Goal: Task Accomplishment & Management: Manage account settings

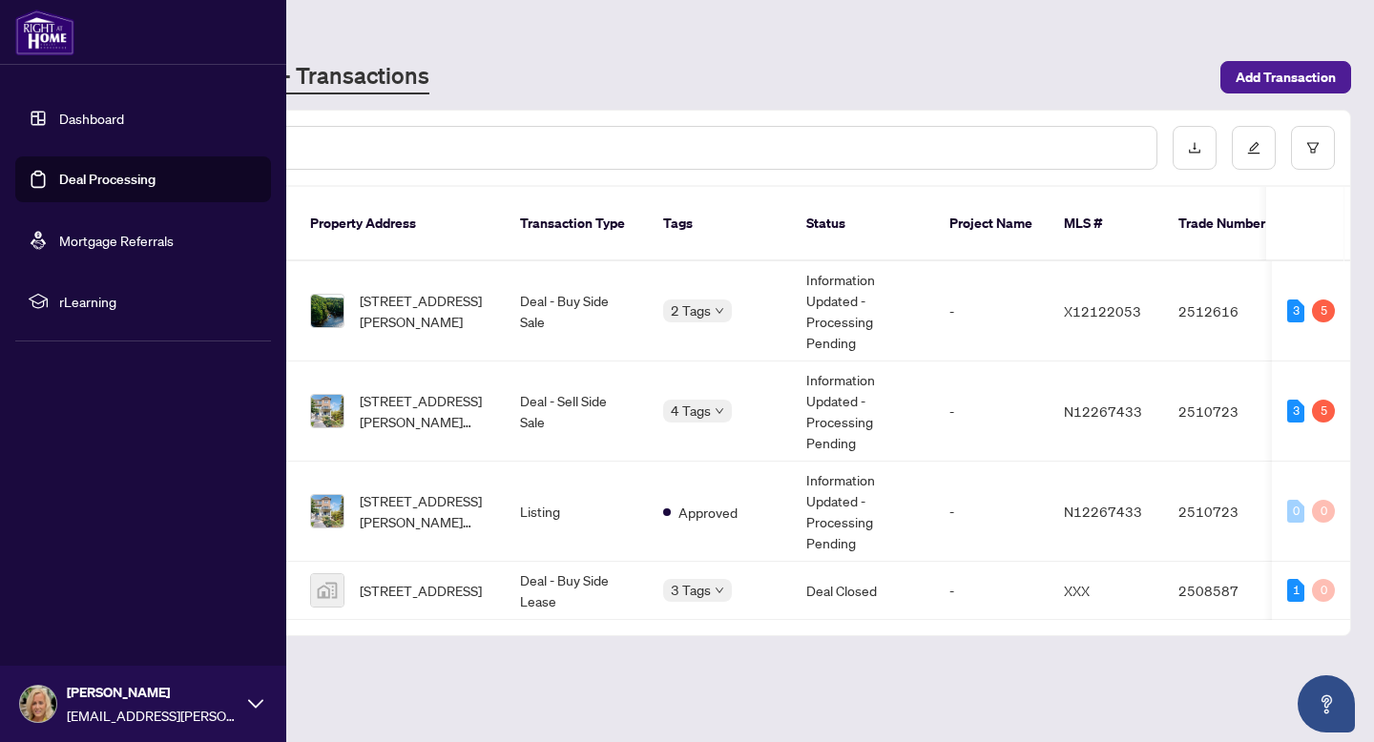
click at [65, 110] on link "Dashboard" at bounding box center [91, 118] width 65 height 17
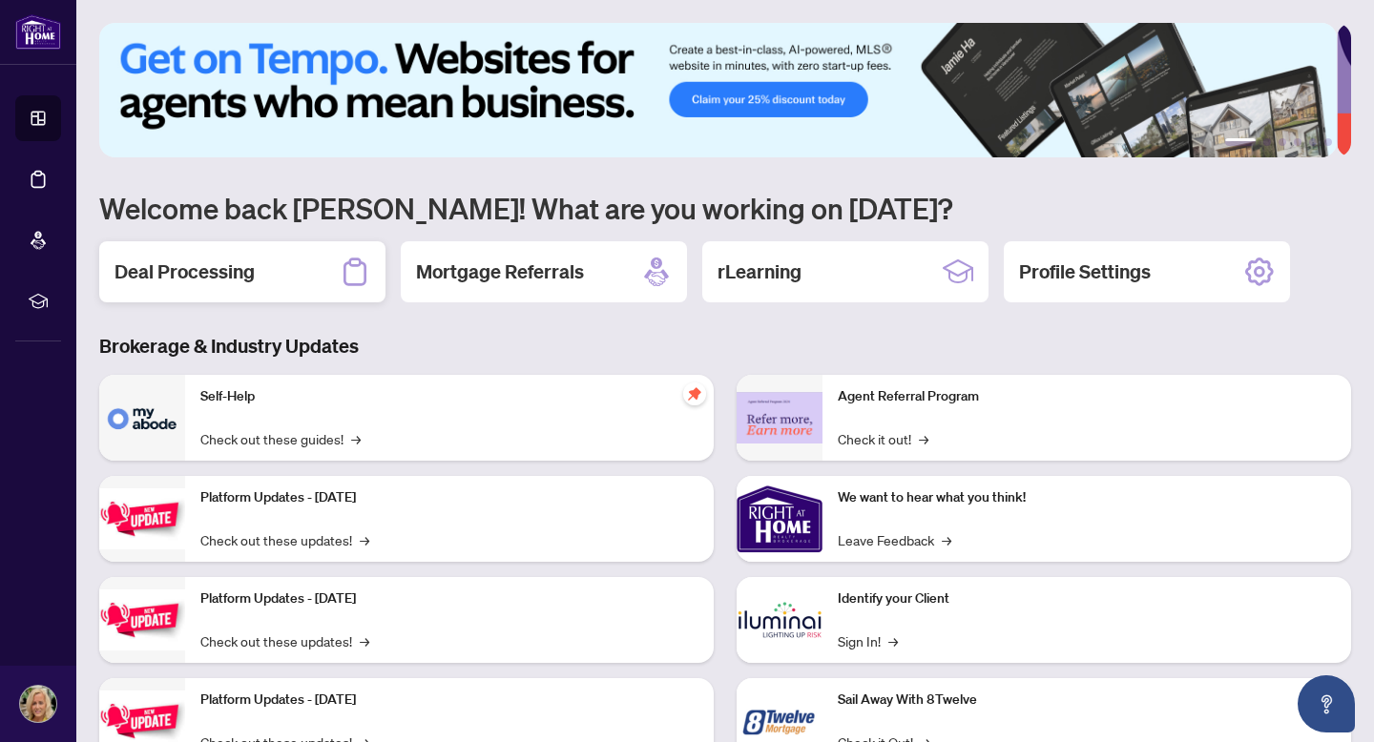
click at [207, 264] on h2 "Deal Processing" at bounding box center [184, 271] width 140 height 27
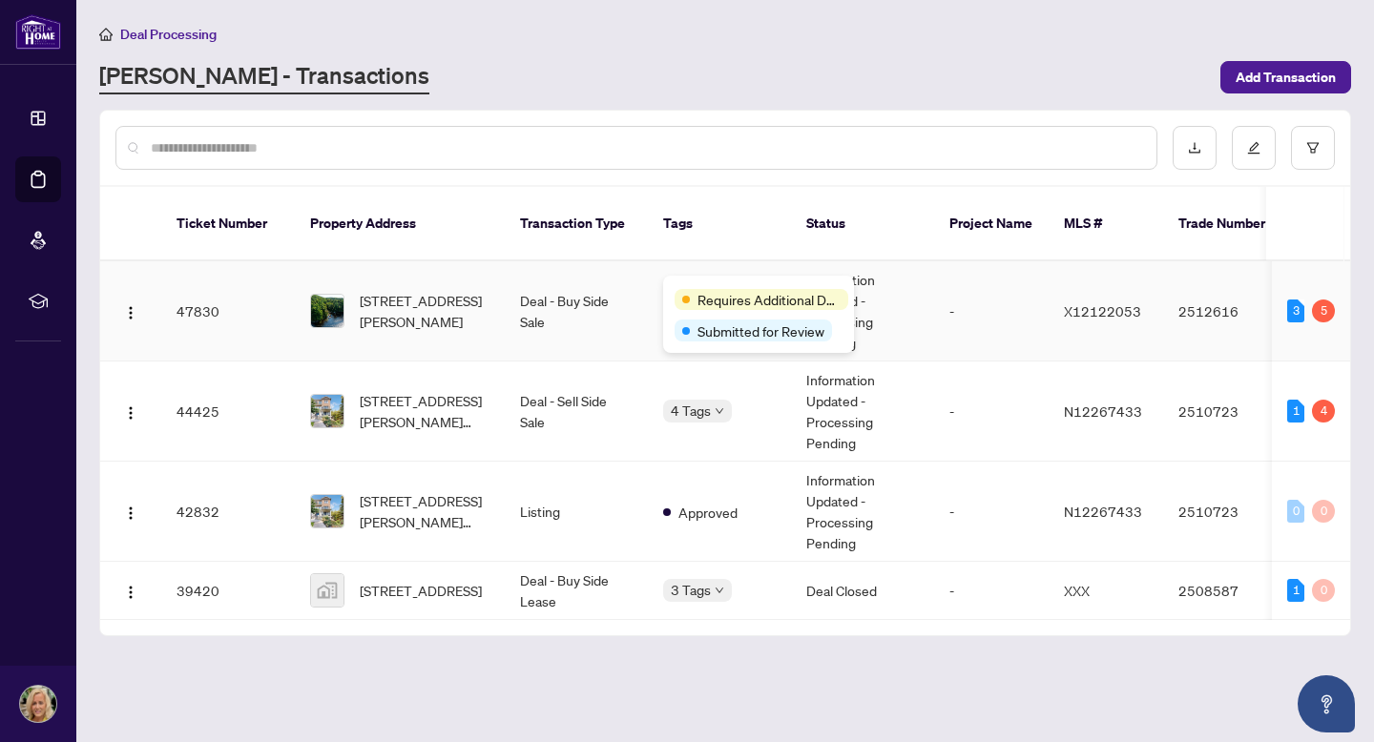
click at [709, 278] on div "Requires Additional Docs Submitted for Review" at bounding box center [758, 314] width 191 height 77
click at [713, 300] on span "Requires Additional Docs" at bounding box center [768, 299] width 143 height 21
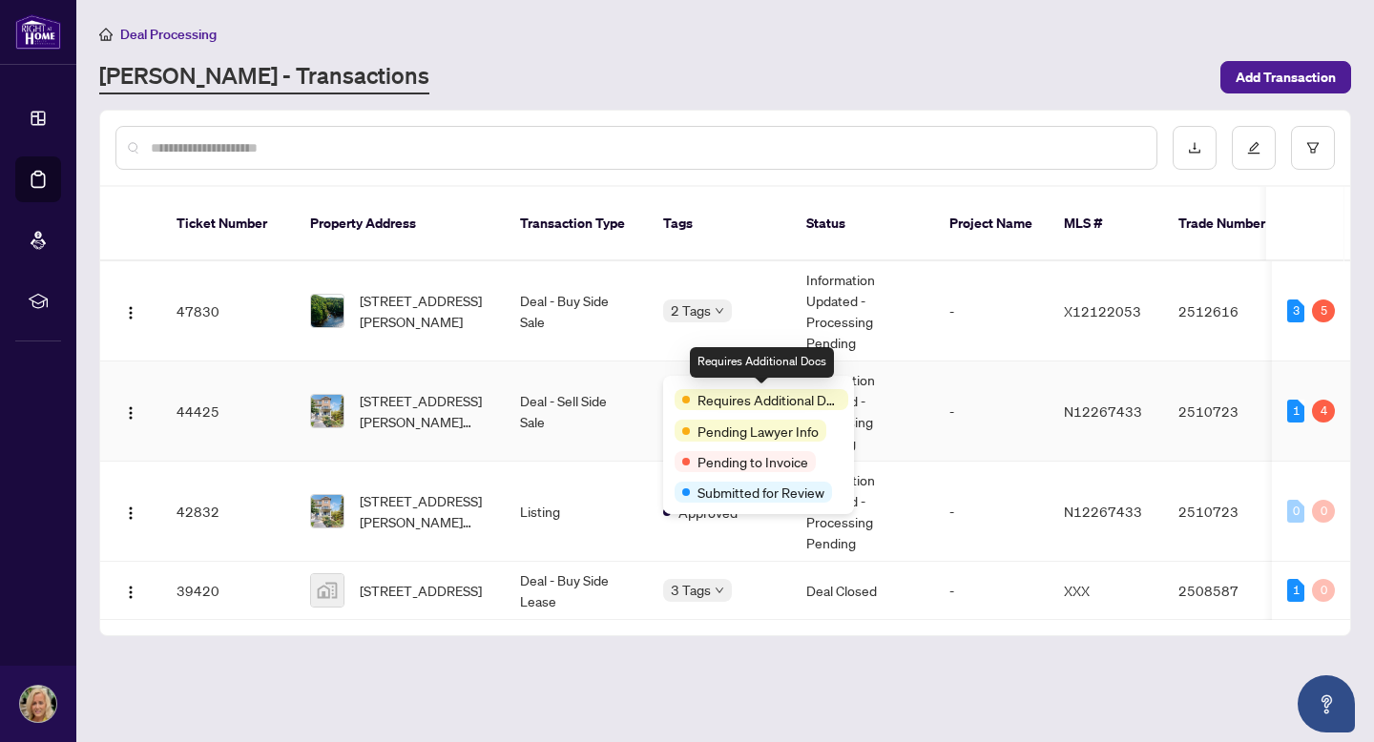
click at [706, 405] on span "Requires Additional Docs" at bounding box center [768, 399] width 143 height 21
click at [690, 433] on div "Pending Lawyer Info" at bounding box center [750, 430] width 152 height 21
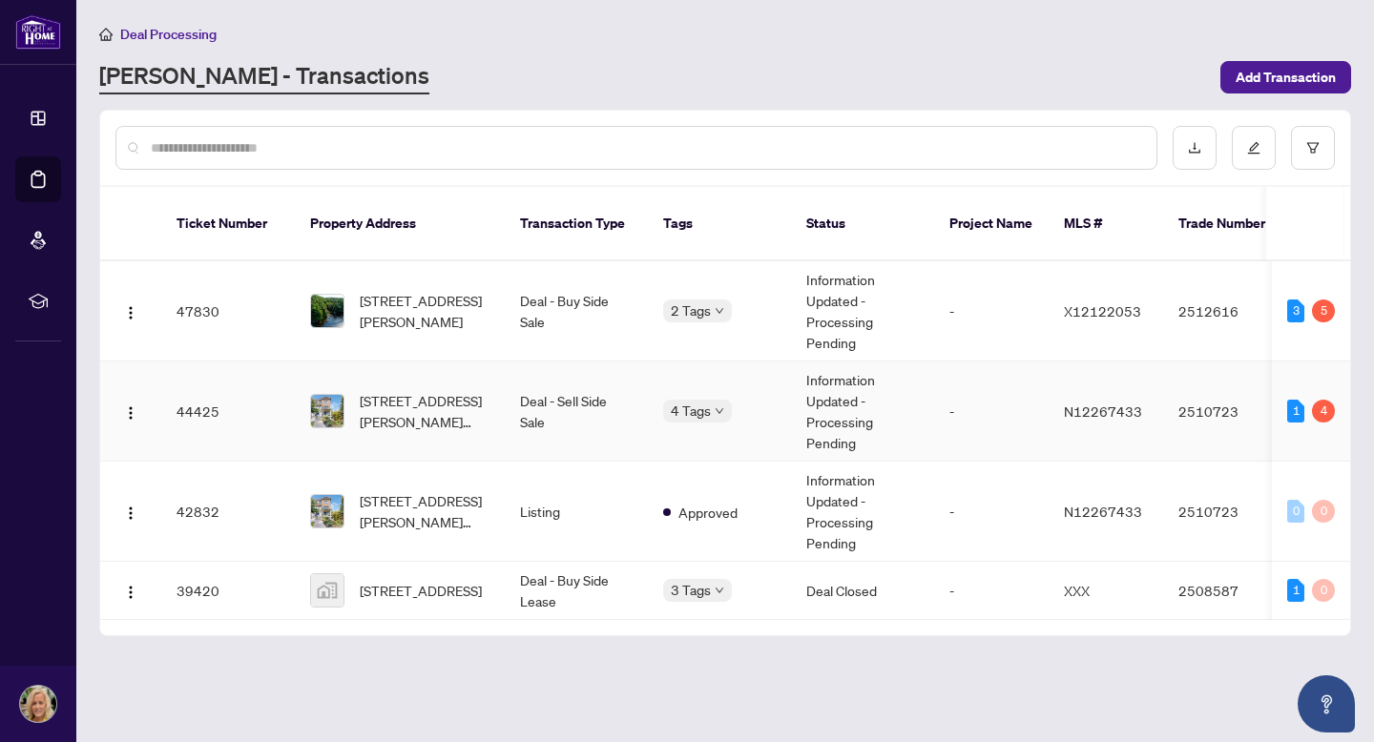
click at [789, 388] on td "4 Tags" at bounding box center [719, 412] width 143 height 100
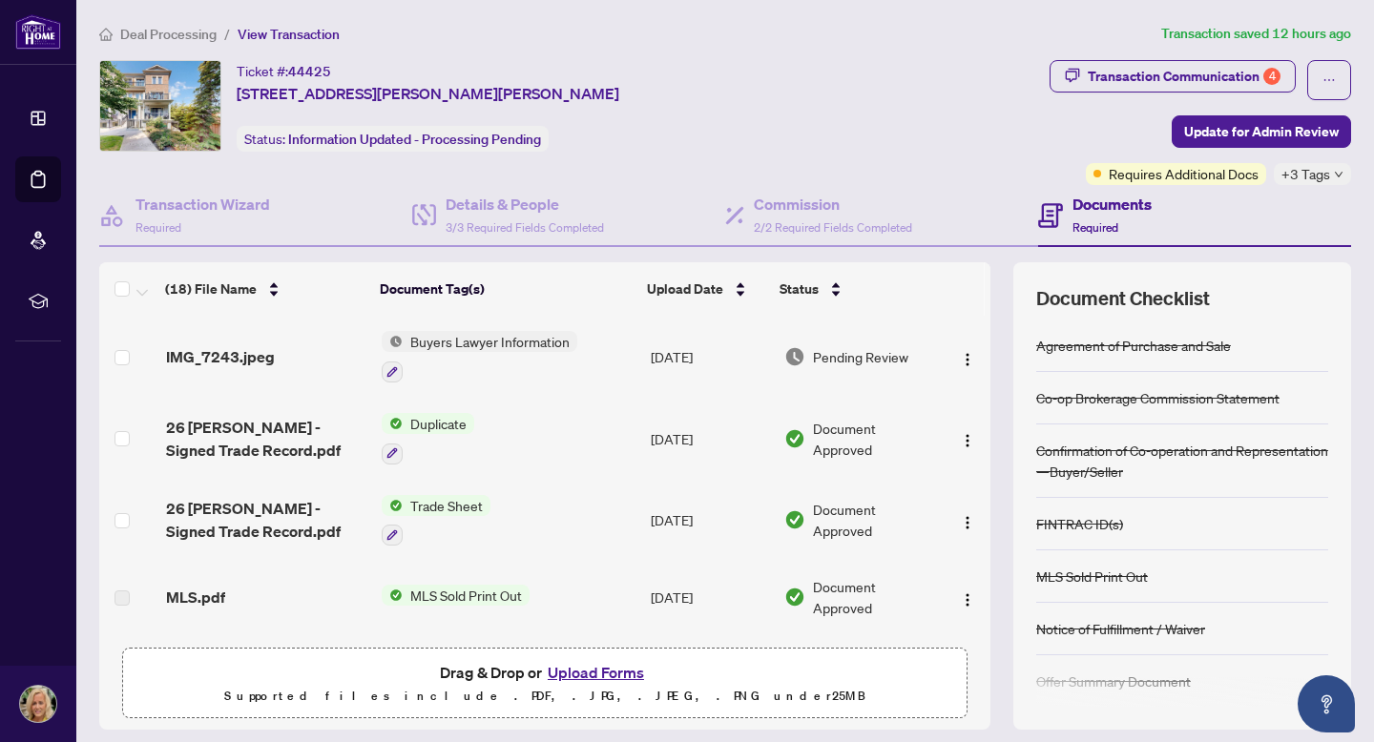
click at [1334, 172] on icon "down" at bounding box center [1338, 175] width 8 height 6
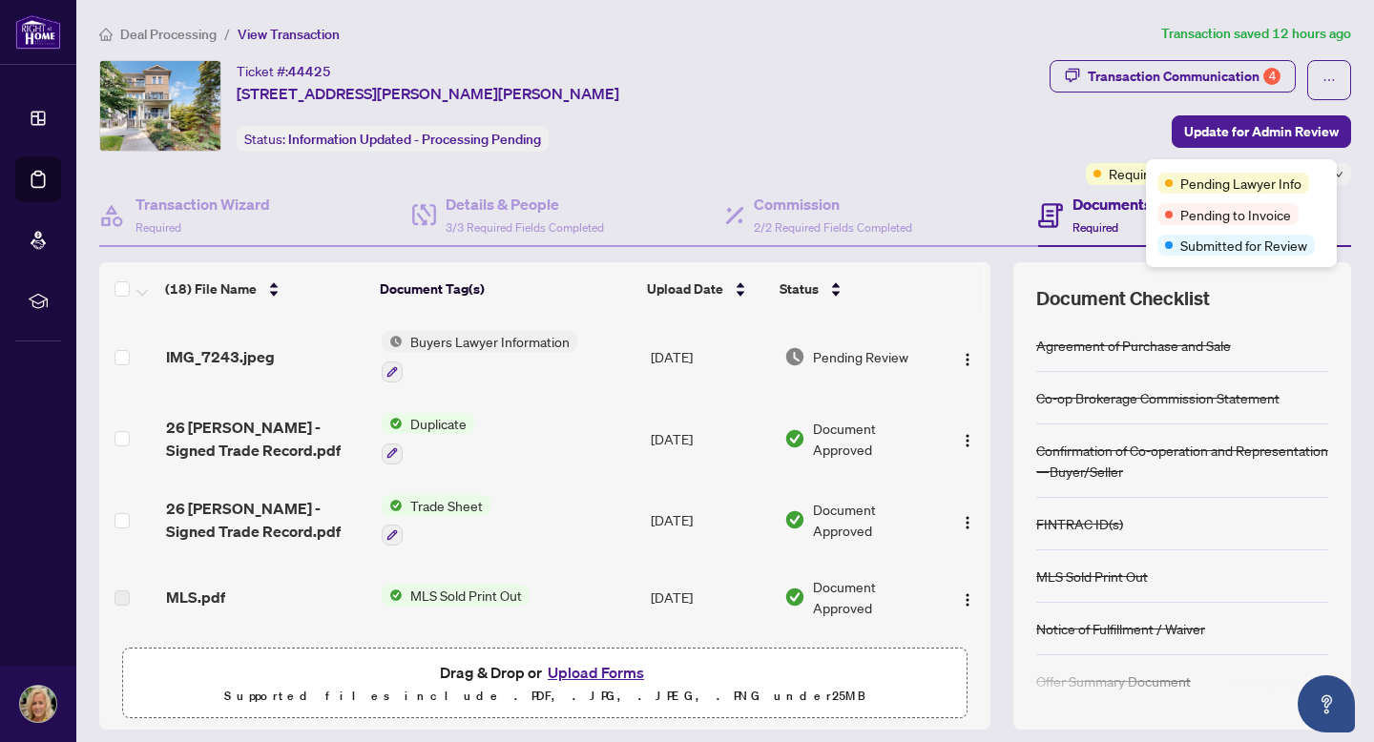
click at [1326, 172] on div "Pending Lawyer Info Pending to Invoice Submitted for Review" at bounding box center [1241, 213] width 191 height 108
click at [1108, 178] on span "Requires Additional Docs" at bounding box center [1183, 173] width 150 height 21
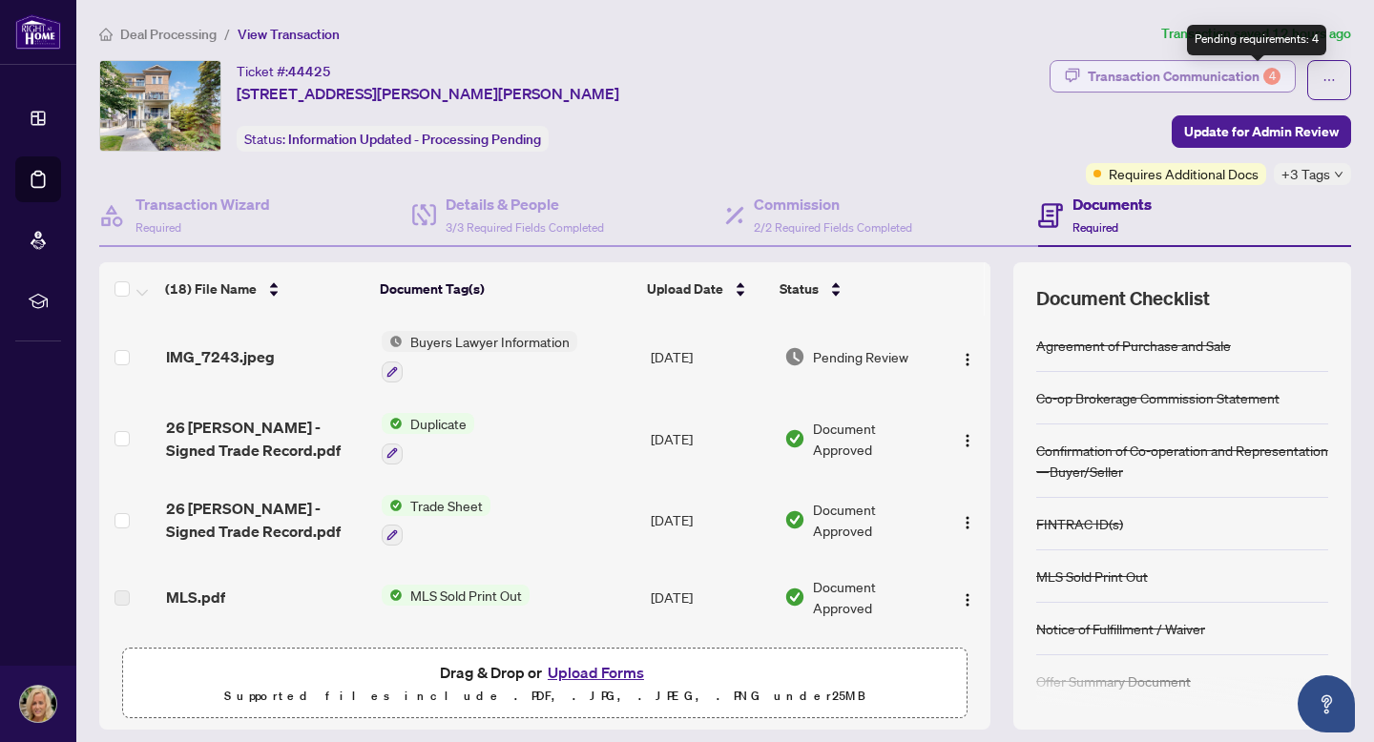
click at [1263, 69] on div "4" at bounding box center [1271, 76] width 17 height 17
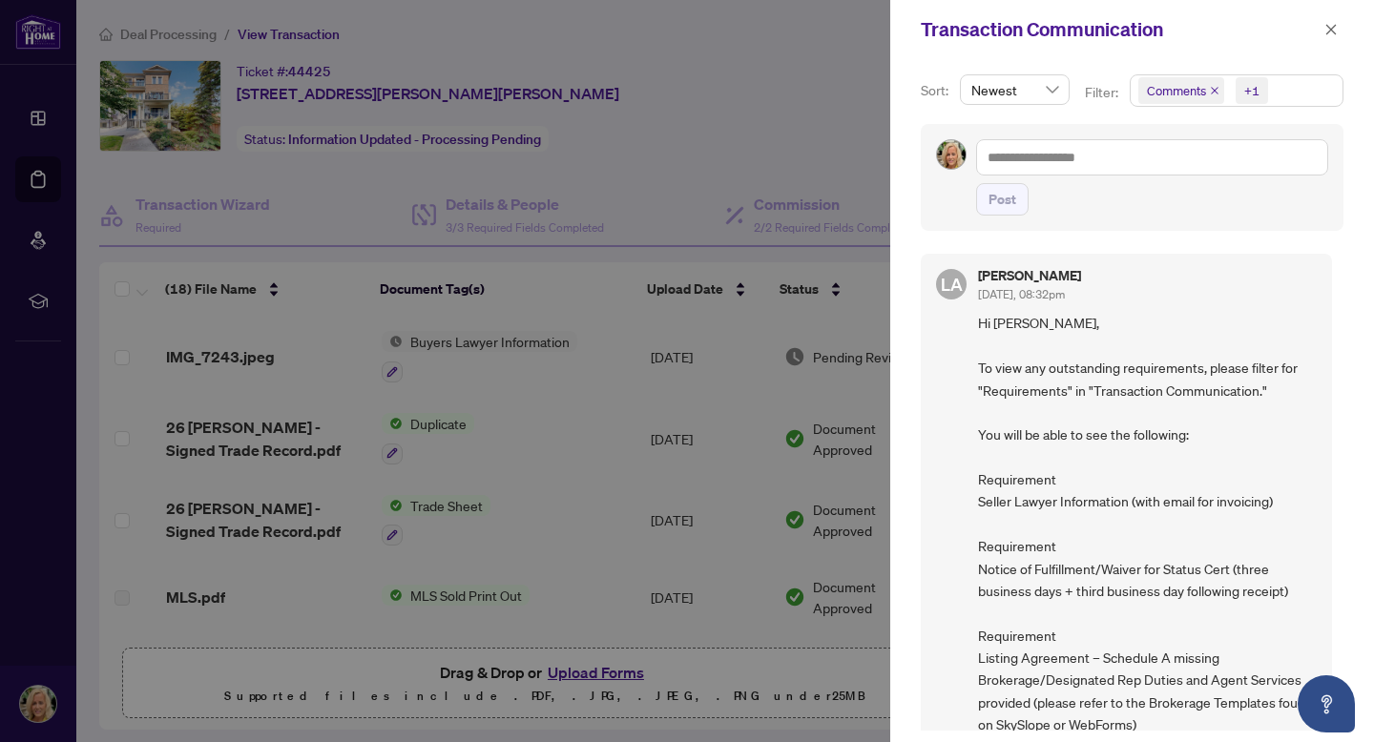
click at [1204, 91] on span "Comments" at bounding box center [1181, 90] width 86 height 27
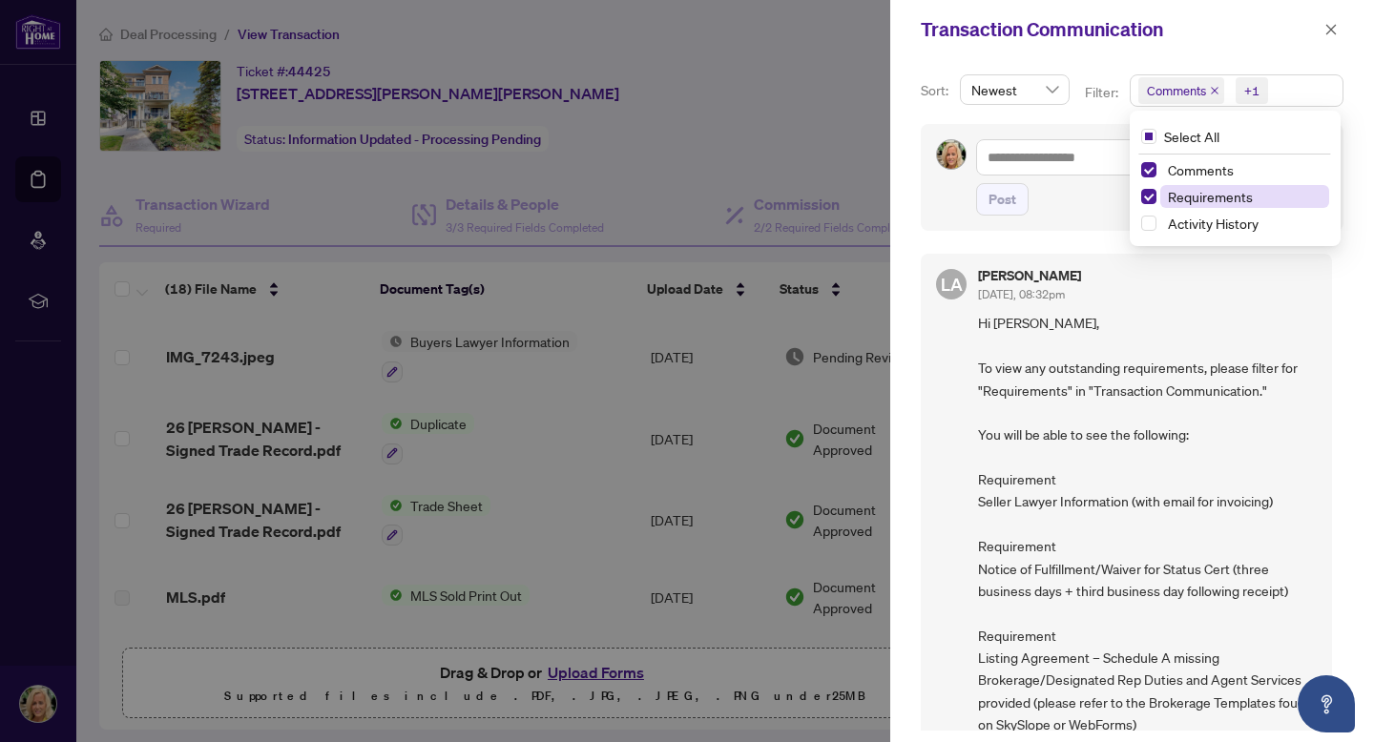
click at [1205, 194] on span "Requirements" at bounding box center [1210, 196] width 85 height 17
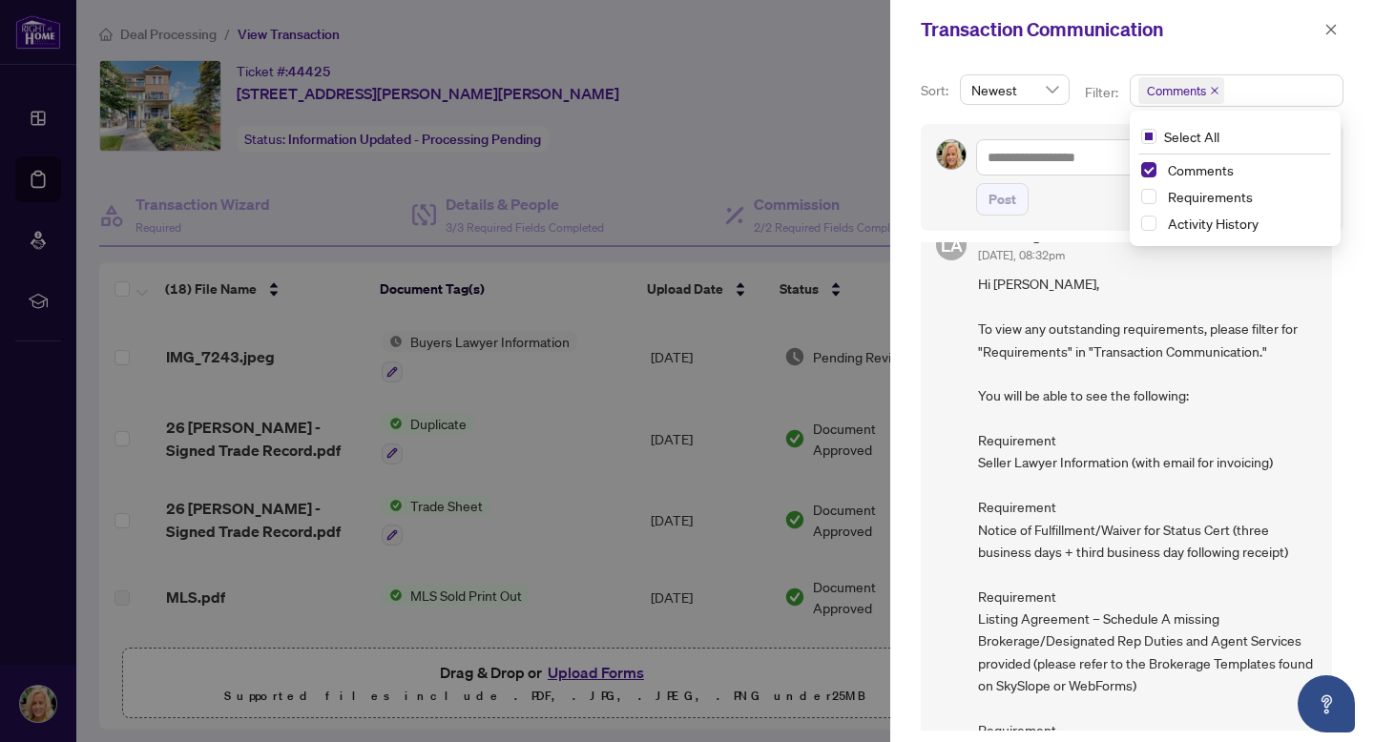
scroll to position [43, 0]
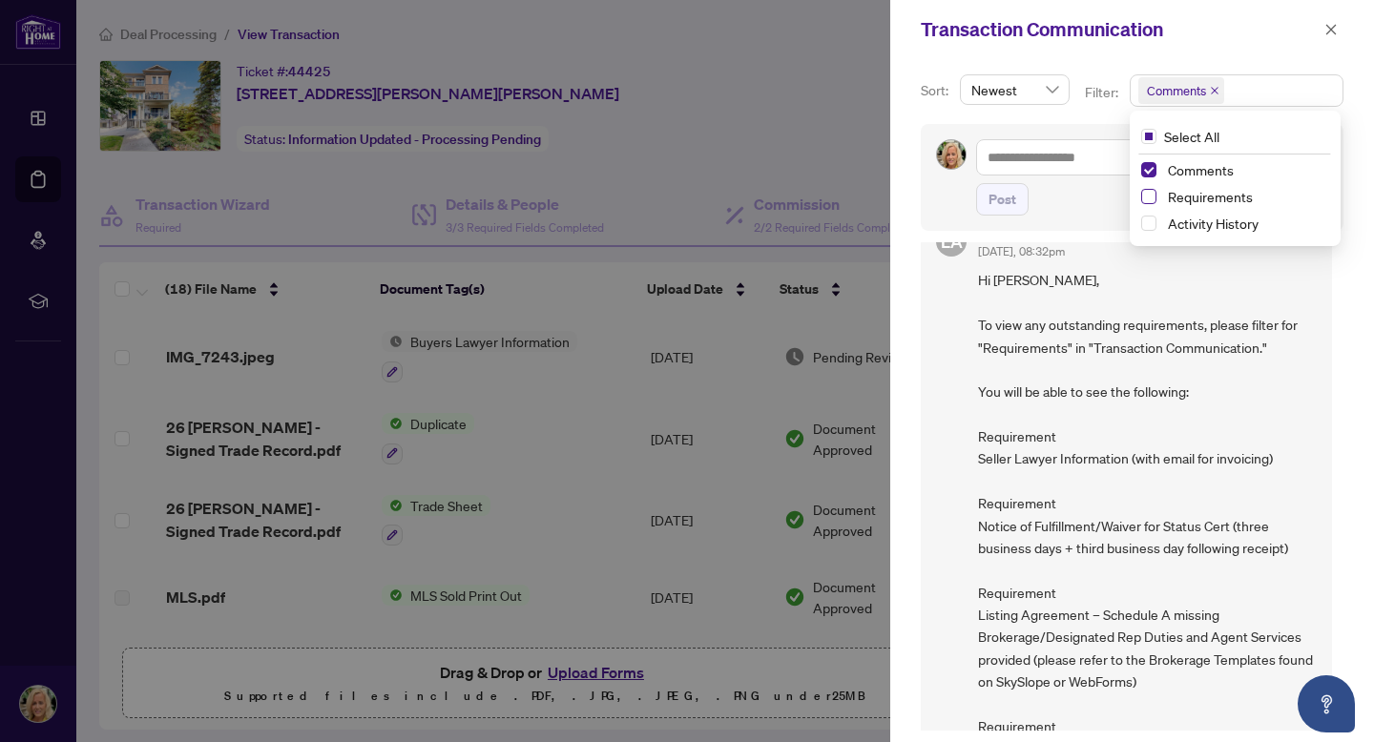
click at [1149, 194] on span "Select Requirements" at bounding box center [1148, 196] width 15 height 15
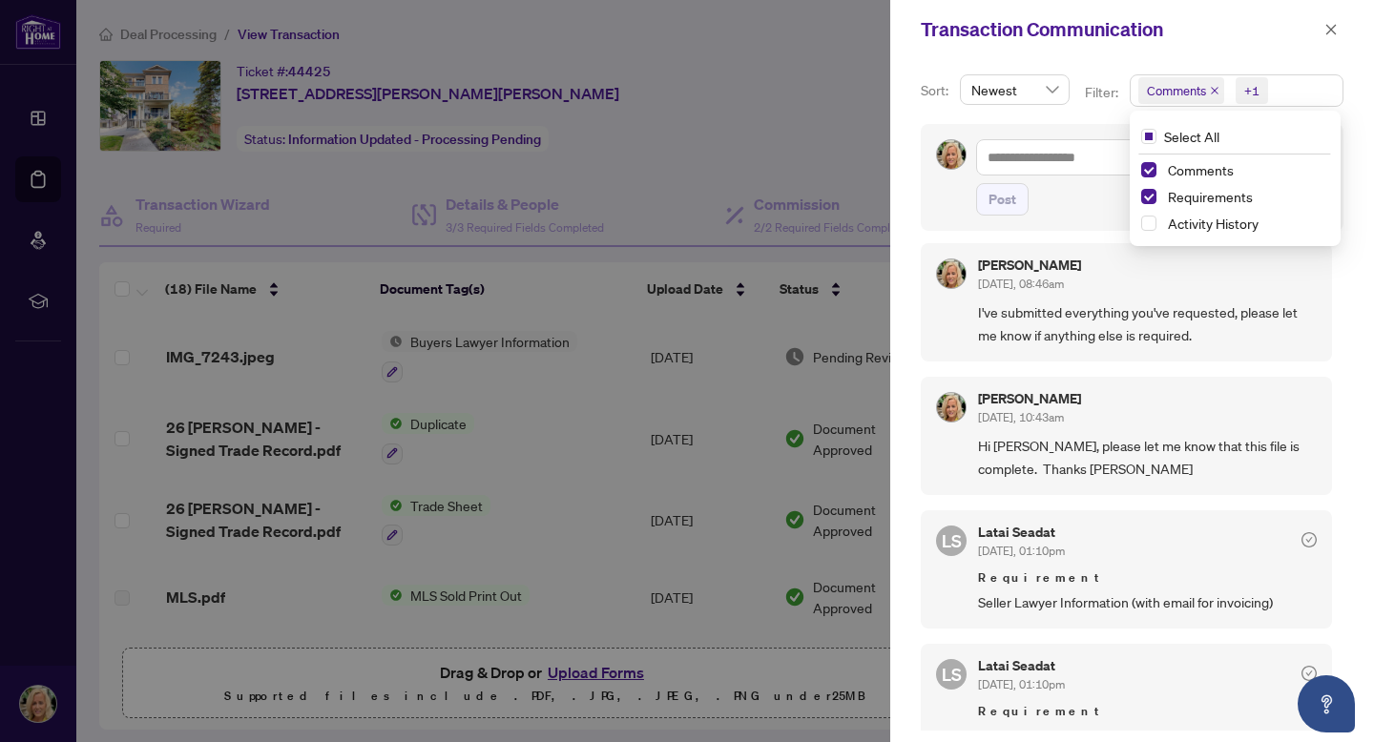
scroll to position [549, 0]
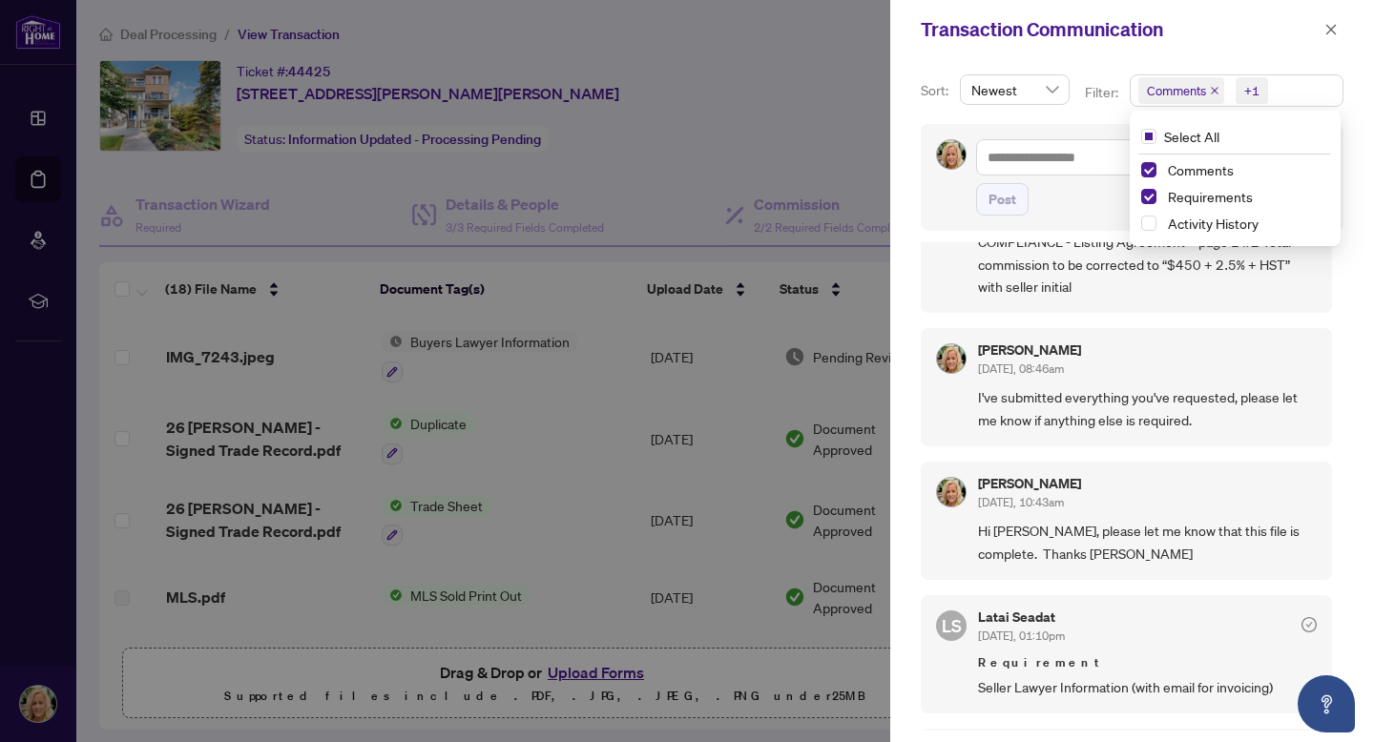
click at [962, 50] on div "Transaction Communication" at bounding box center [1132, 29] width 484 height 59
click at [651, 93] on div at bounding box center [687, 371] width 1374 height 742
